Goal: Task Accomplishment & Management: Use online tool/utility

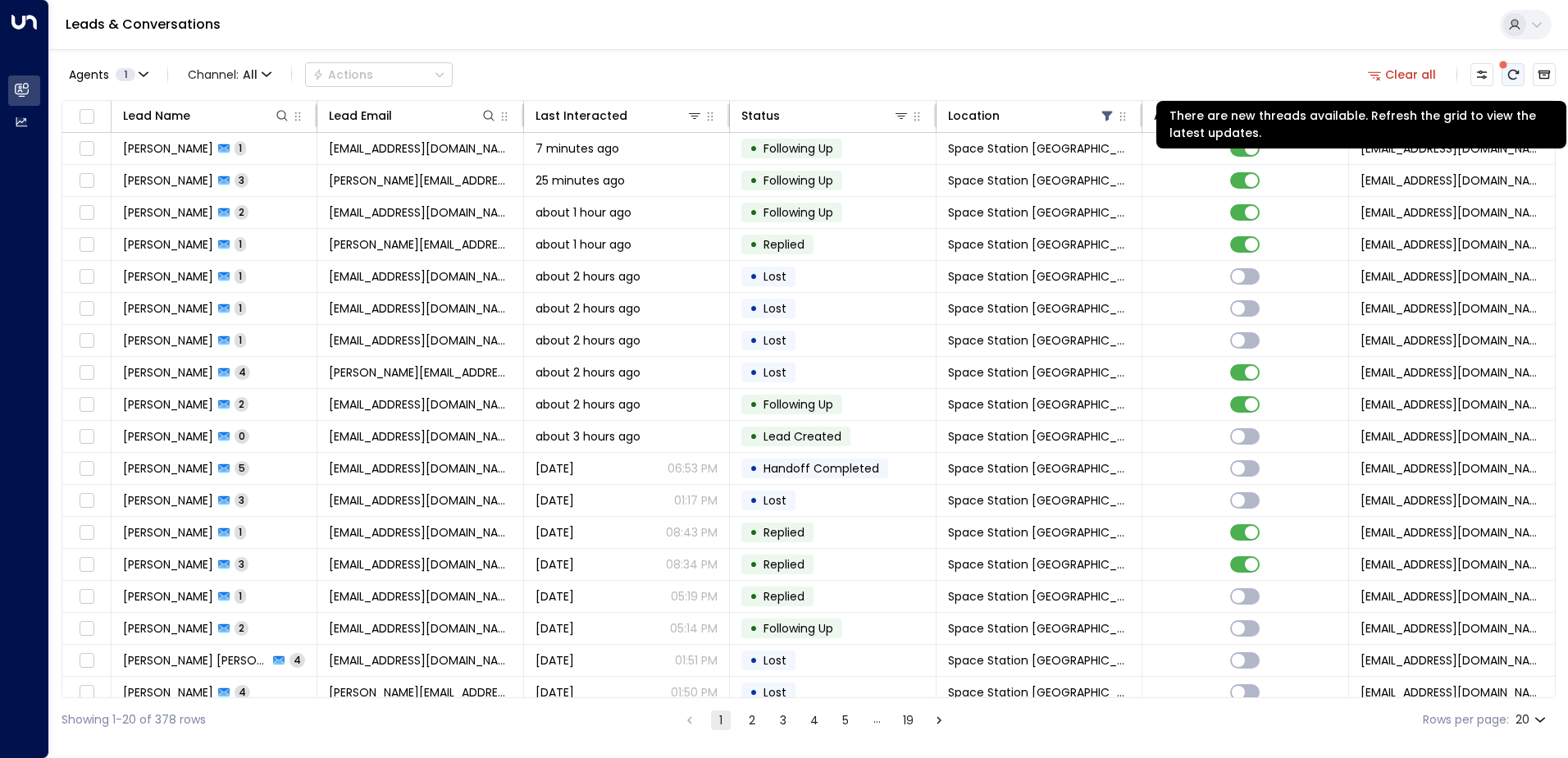
click at [1523, 73] on button "There are new threads available. Refresh the grid to view the latest updates." at bounding box center [1513, 74] width 23 height 23
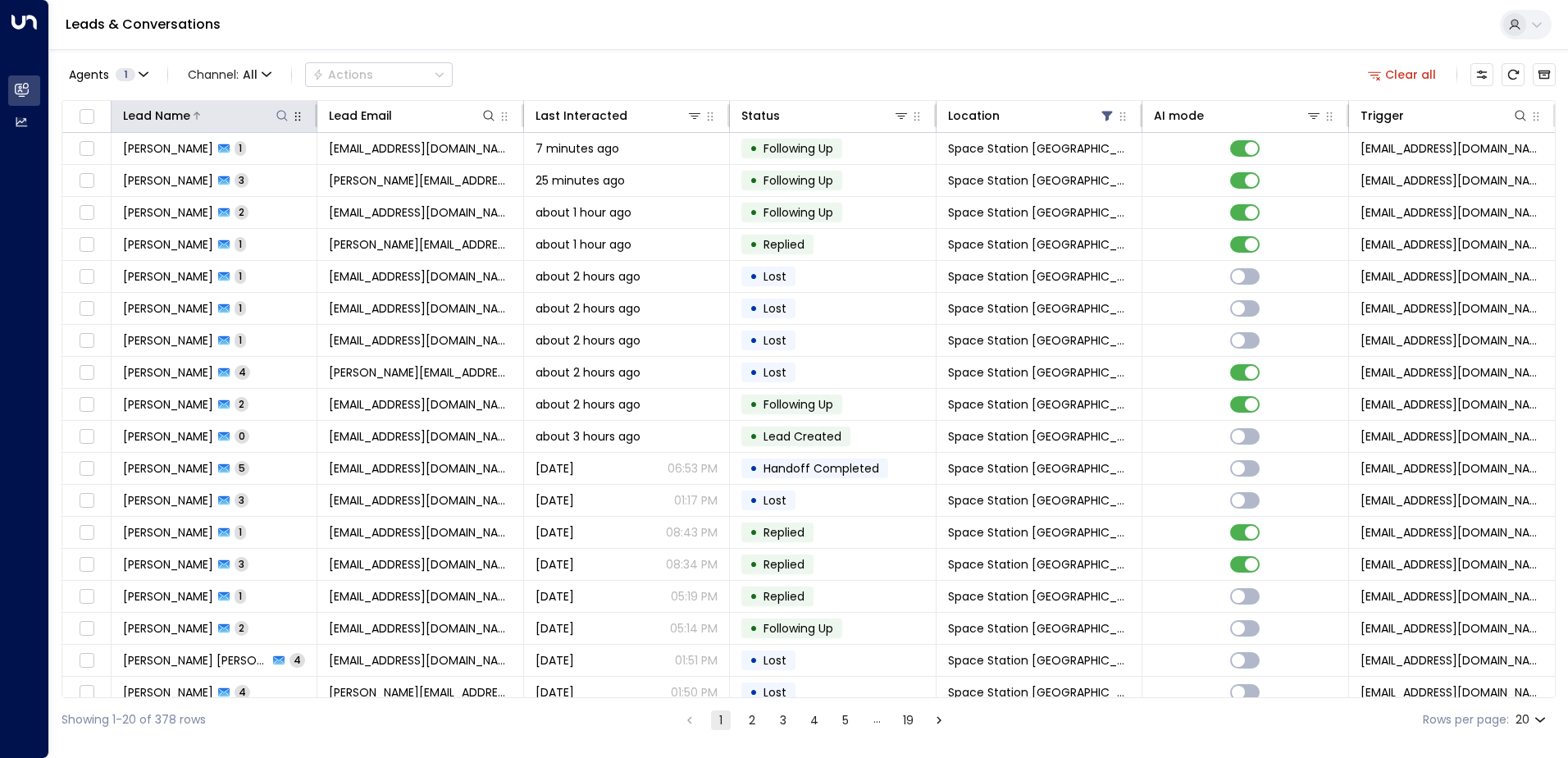
click at [276, 113] on icon at bounding box center [282, 116] width 14 height 14
type input "*****"
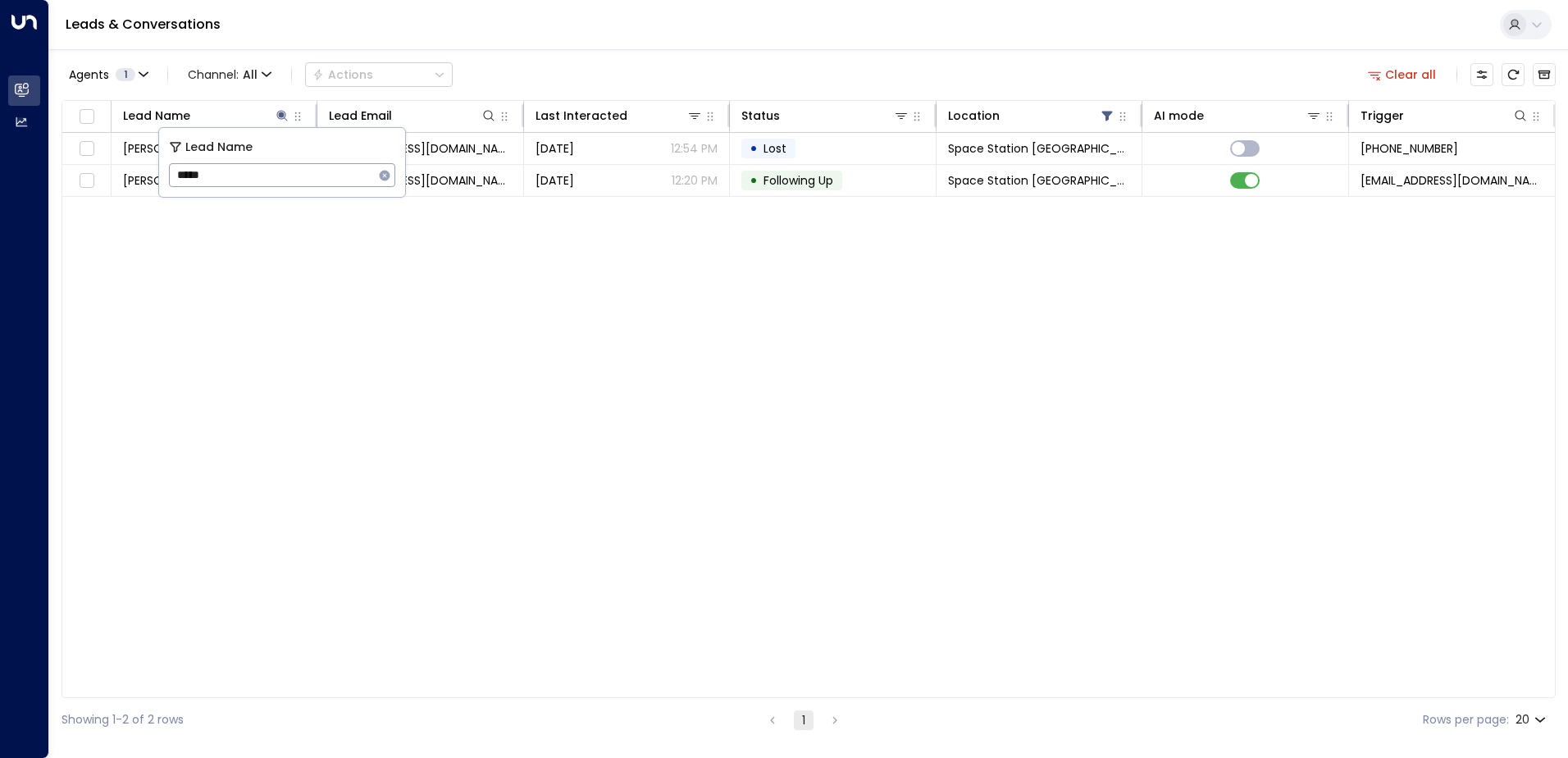
click at [271, 287] on div "Lead Name Lead Email Last Interacted Status Location AI mode Trigger [PERSON_NA…" at bounding box center [809, 398] width 1495 height 598
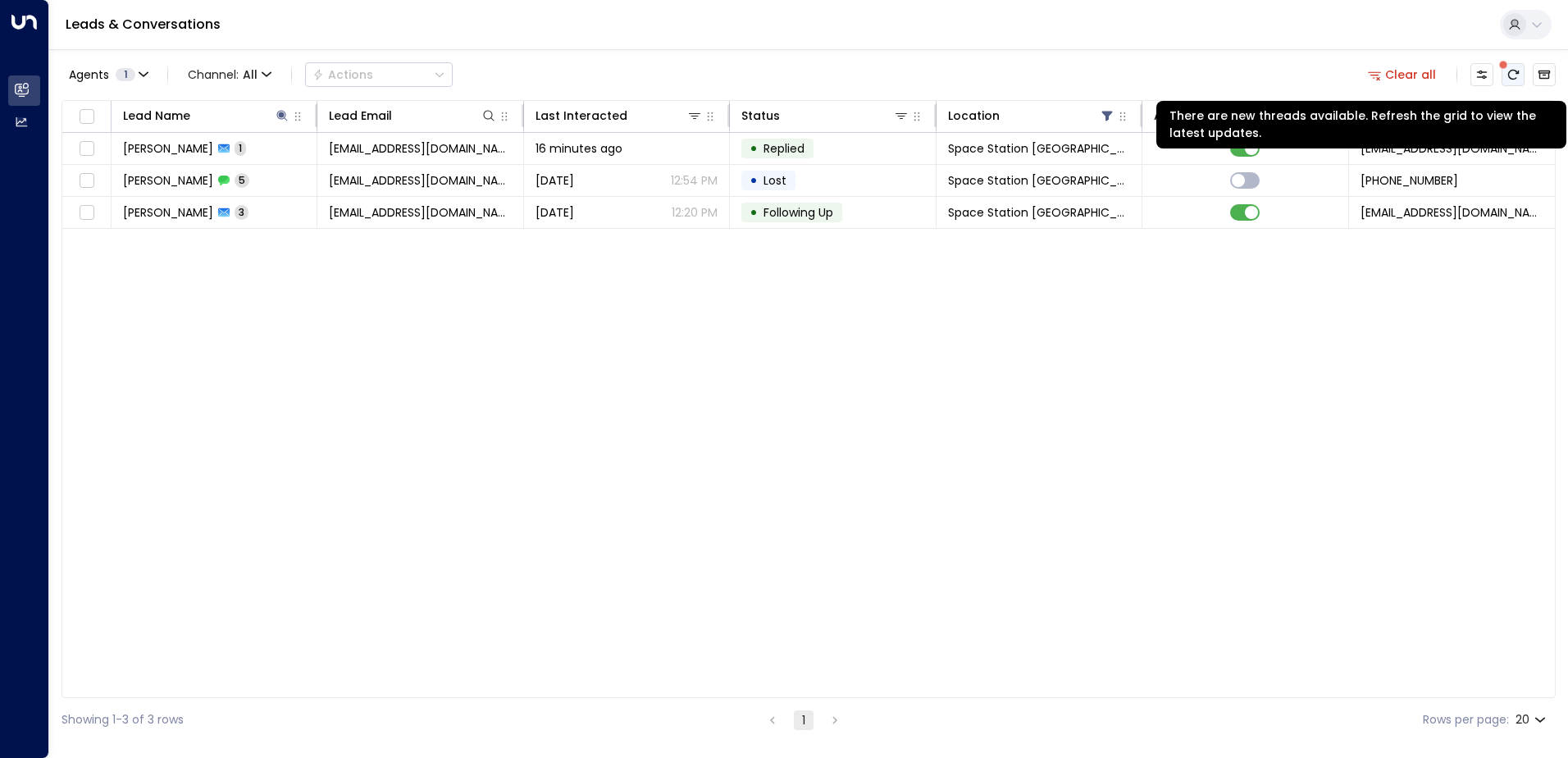
click at [1518, 68] on icon "There are new threads available. Refresh the grid to view the latest updates." at bounding box center [1513, 74] width 14 height 14
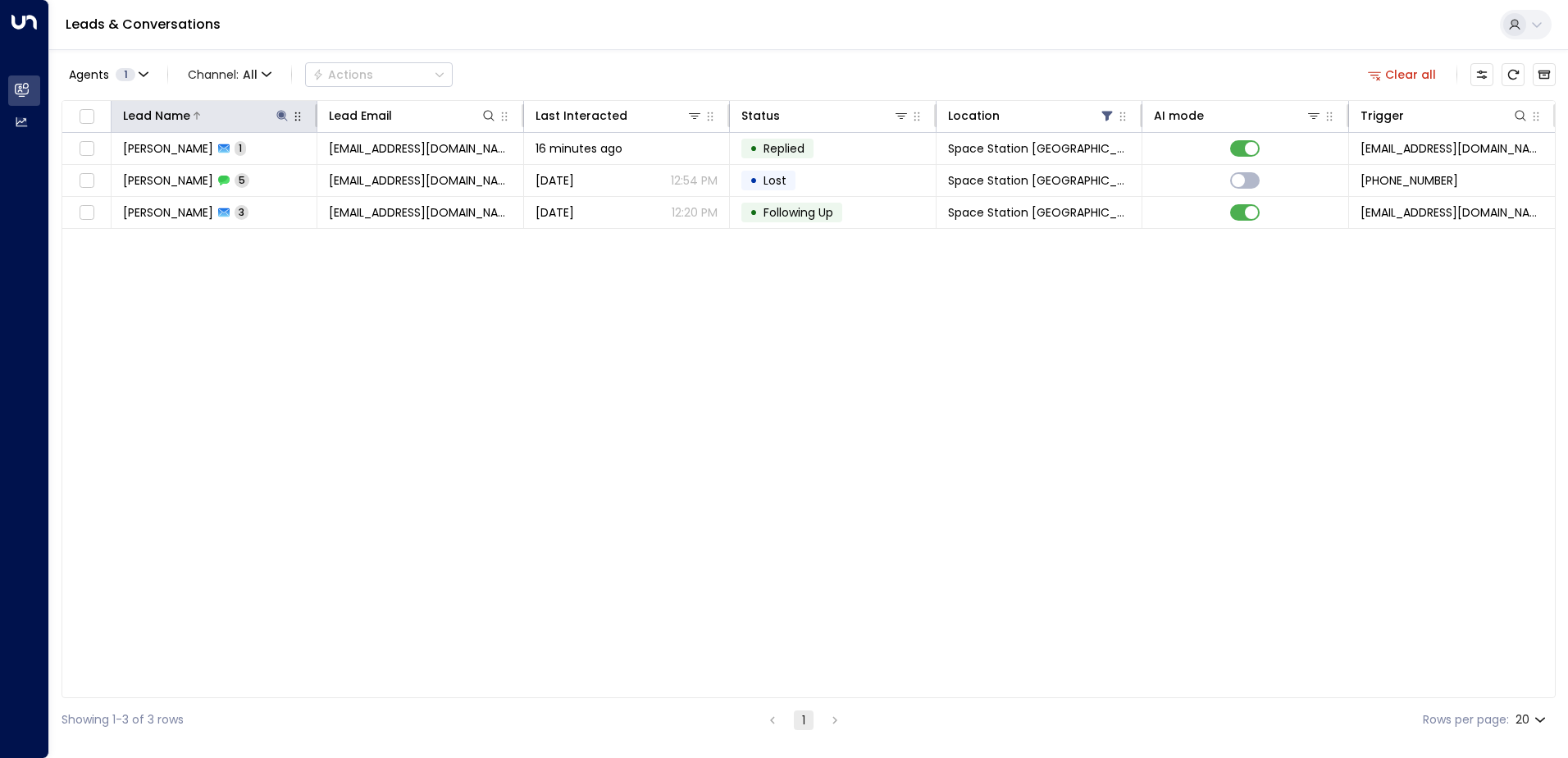
click at [278, 122] on icon at bounding box center [282, 116] width 14 height 14
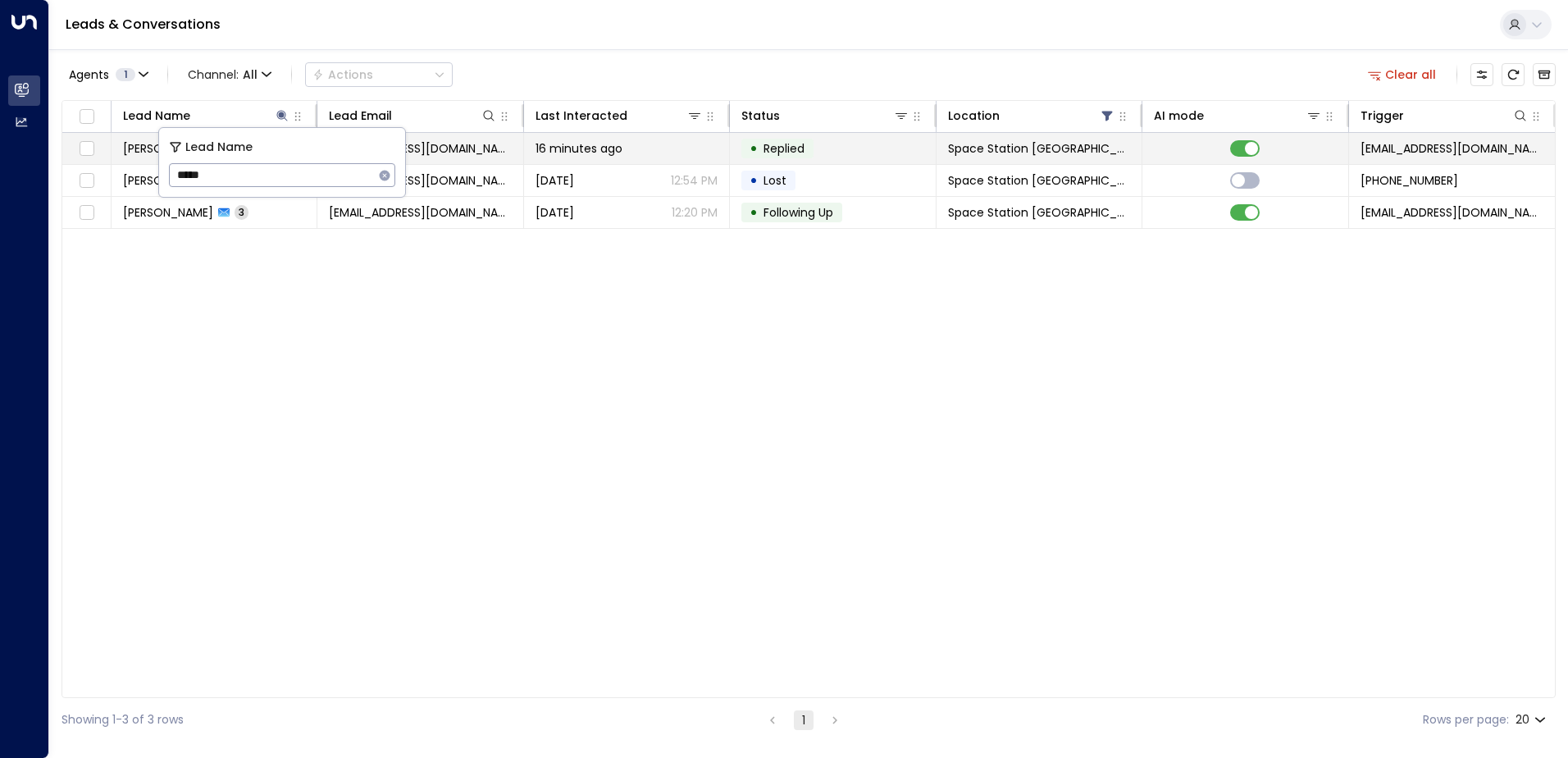
drag, startPoint x: 233, startPoint y: 170, endPoint x: 154, endPoint y: 162, distance: 79.4
click at [154, 162] on body "Overview Leads & Conversations Leads & Conversations Analytics Analytics Leads …" at bounding box center [784, 370] width 1568 height 742
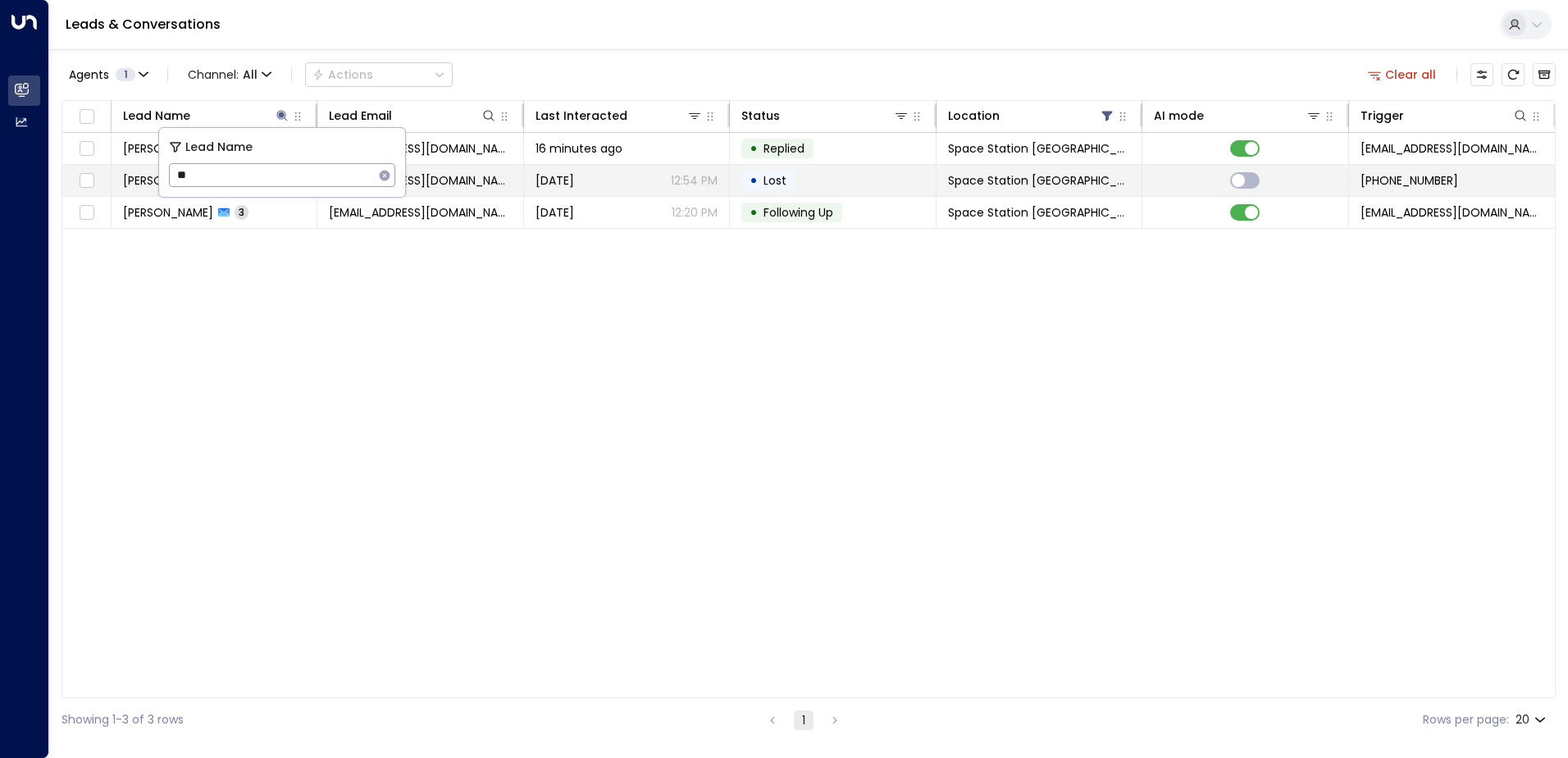
type input "*"
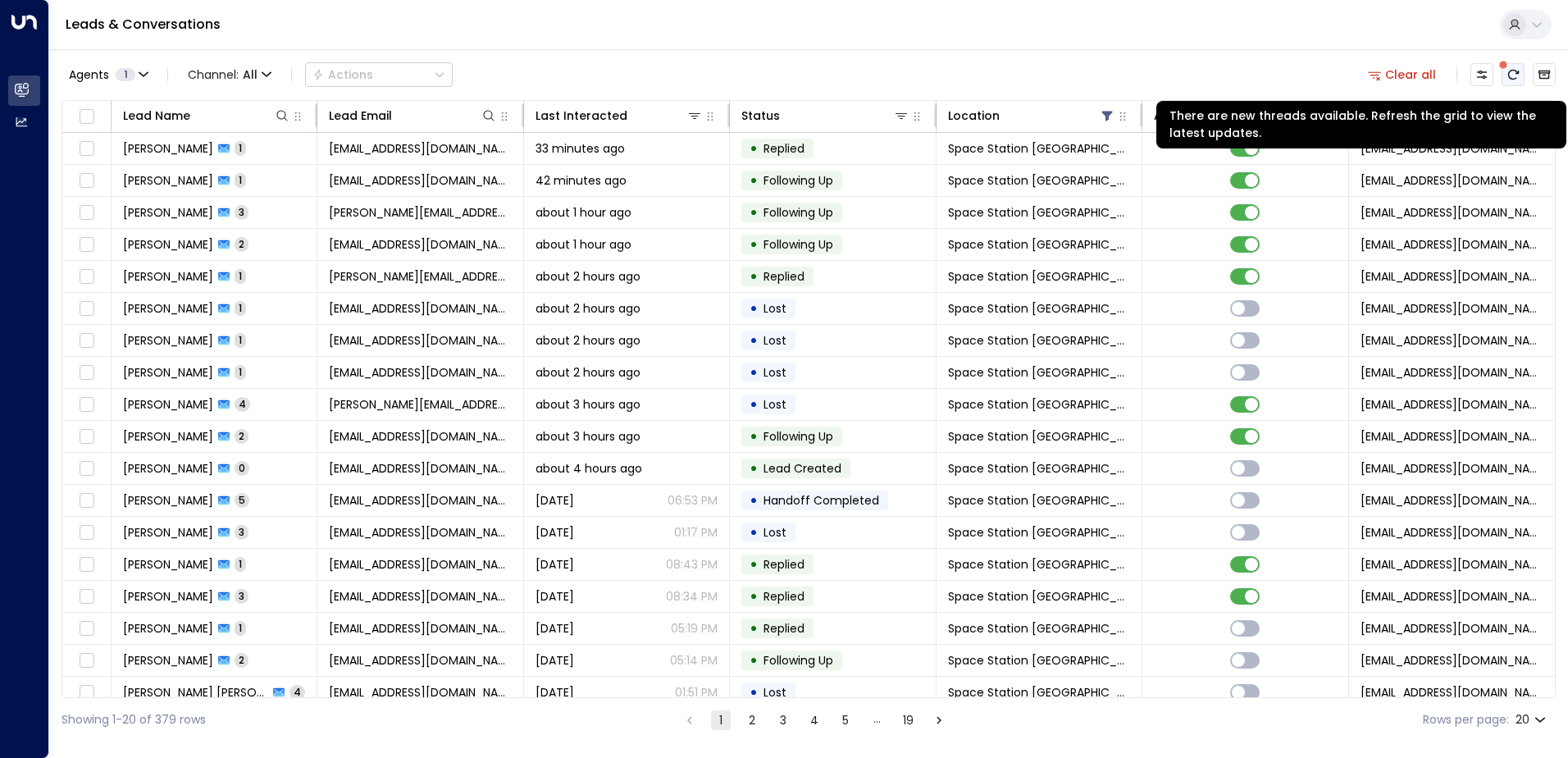
click at [1505, 76] on button "There are new threads available. Refresh the grid to view the latest updates." at bounding box center [1513, 74] width 23 height 23
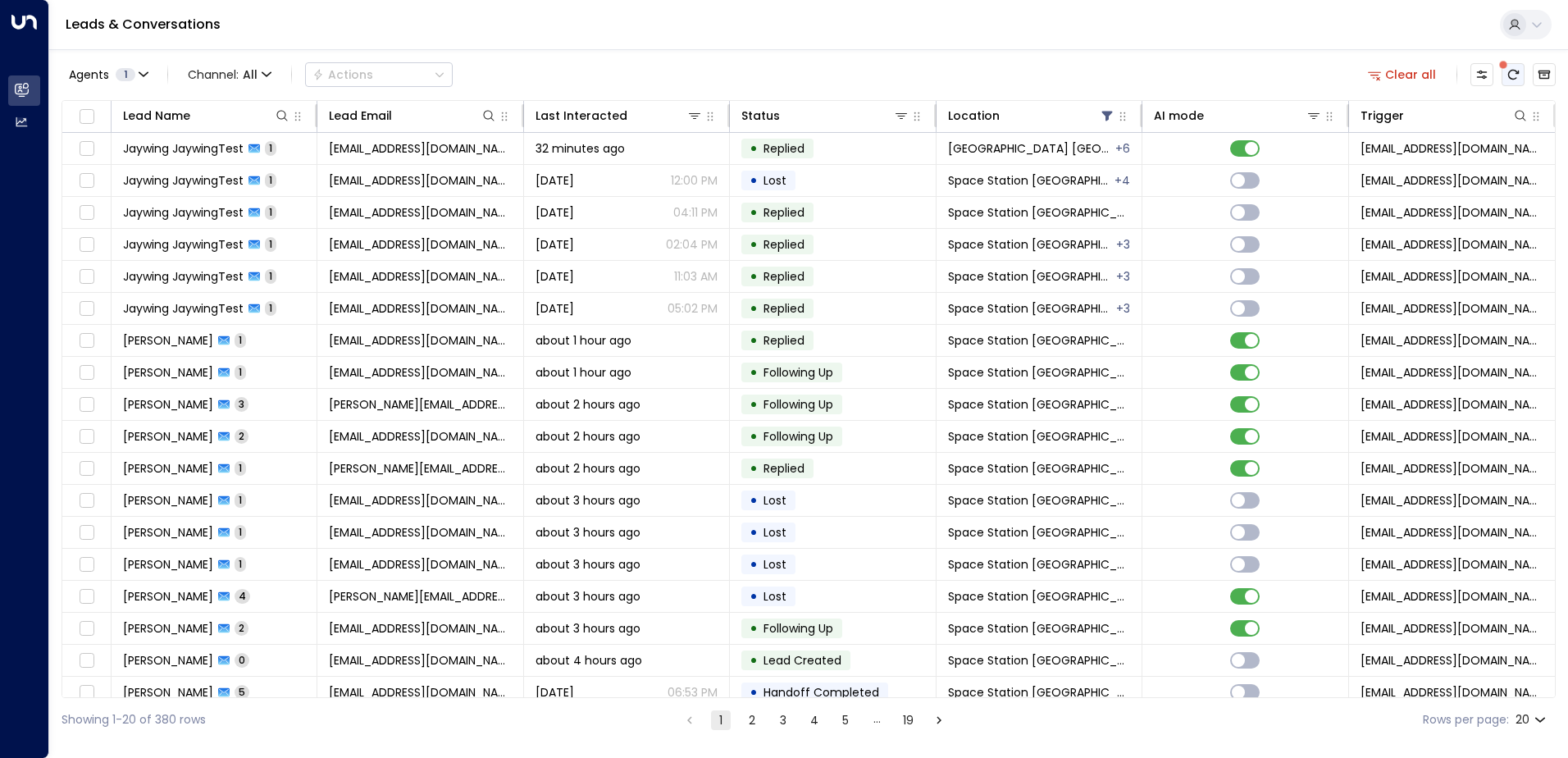
click at [1511, 72] on icon "There are new threads available. Refresh the grid to view the latest updates." at bounding box center [1513, 74] width 11 height 10
click at [1106, 120] on icon at bounding box center [1107, 116] width 14 height 14
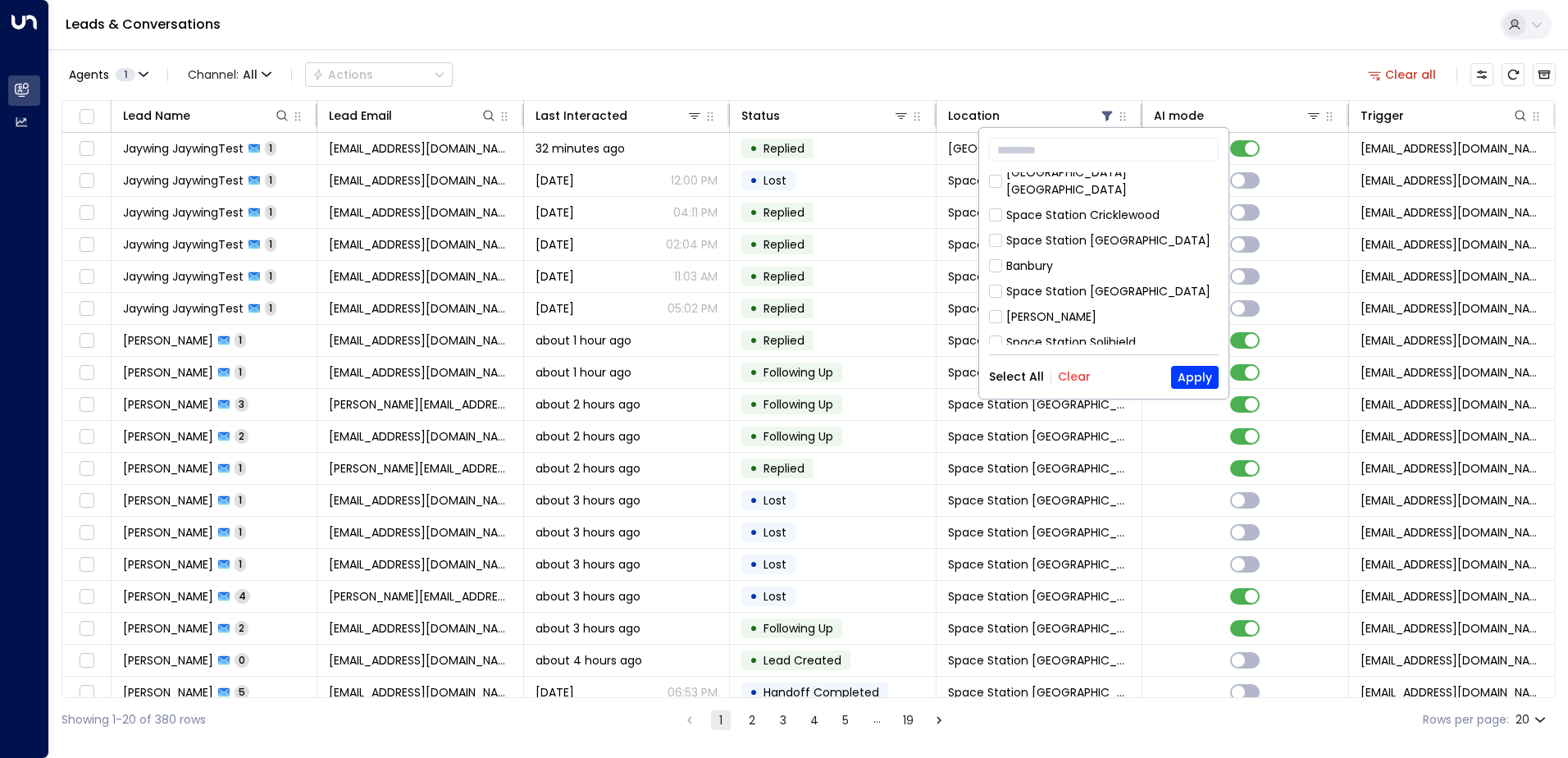
scroll to position [913, 0]
click at [1192, 373] on button "Apply" at bounding box center [1194, 377] width 47 height 23
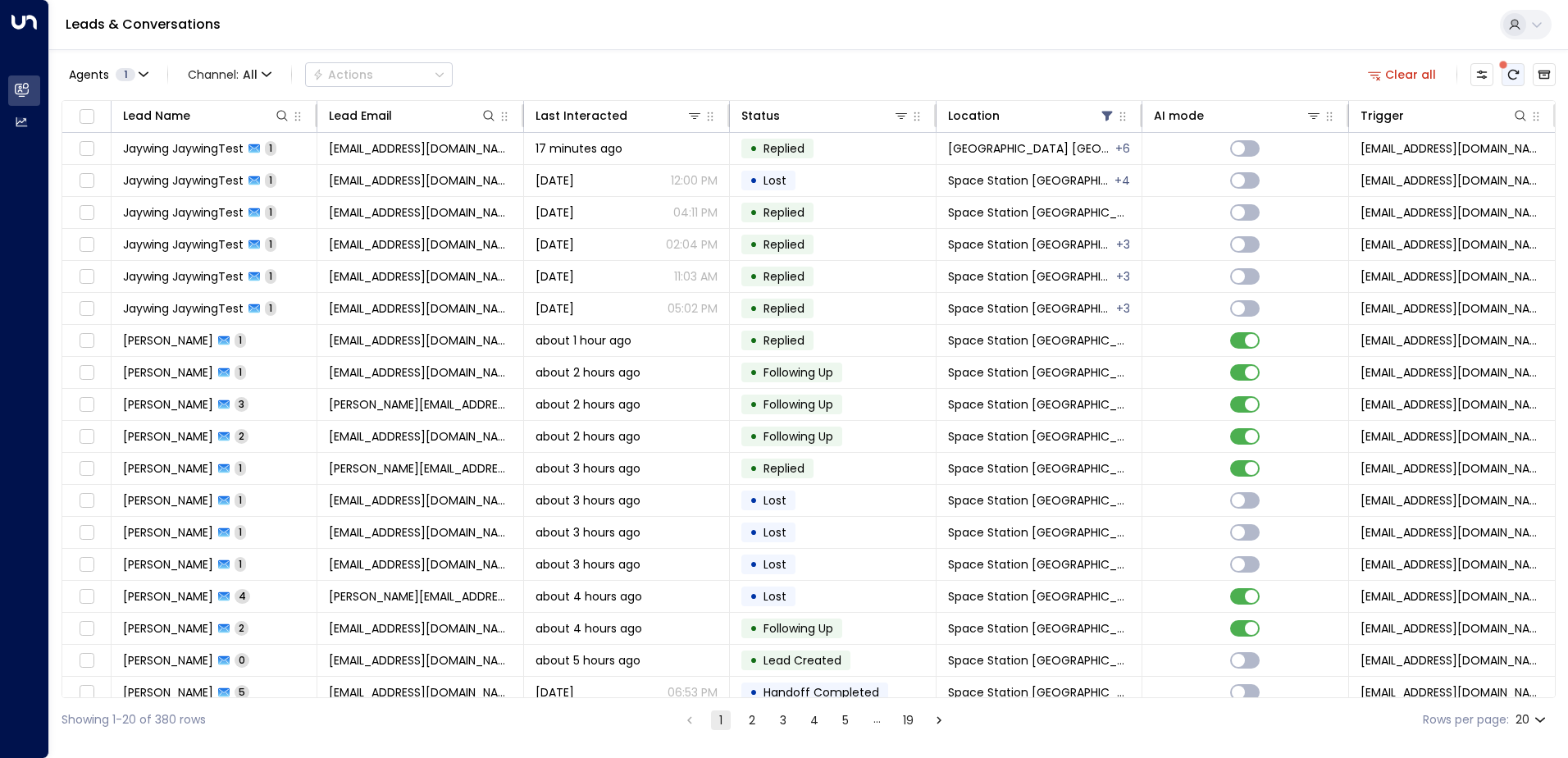
click at [1513, 82] on button "There are new threads available. Refresh the grid to view the latest updates." at bounding box center [1513, 74] width 23 height 23
click at [1517, 78] on icon "There are new threads available. Refresh the grid to view the latest updates." at bounding box center [1513, 74] width 14 height 14
